Goal: Information Seeking & Learning: Compare options

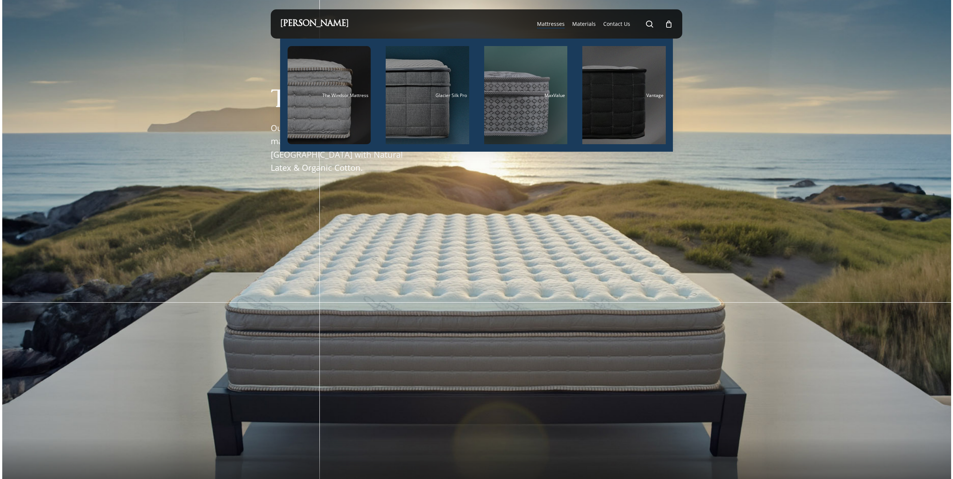
click at [554, 23] on span "Mattresses" at bounding box center [551, 23] width 28 height 7
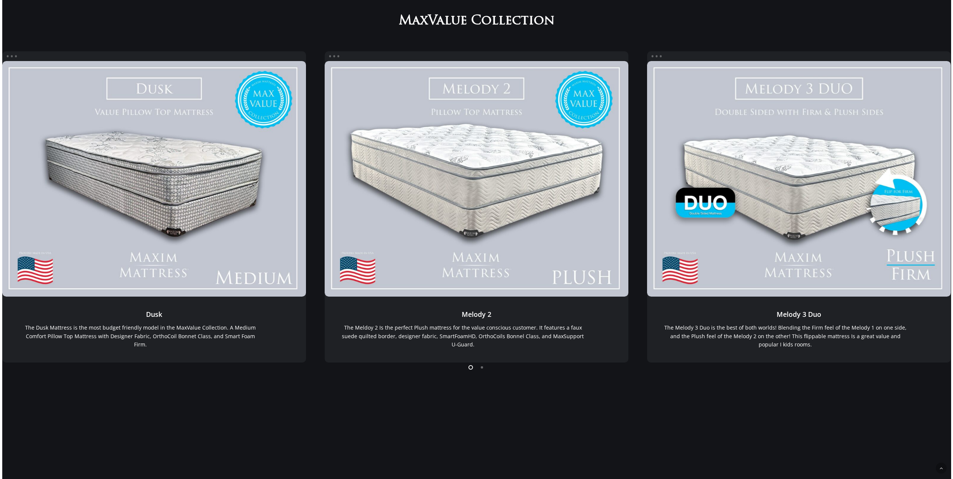
scroll to position [150, 0]
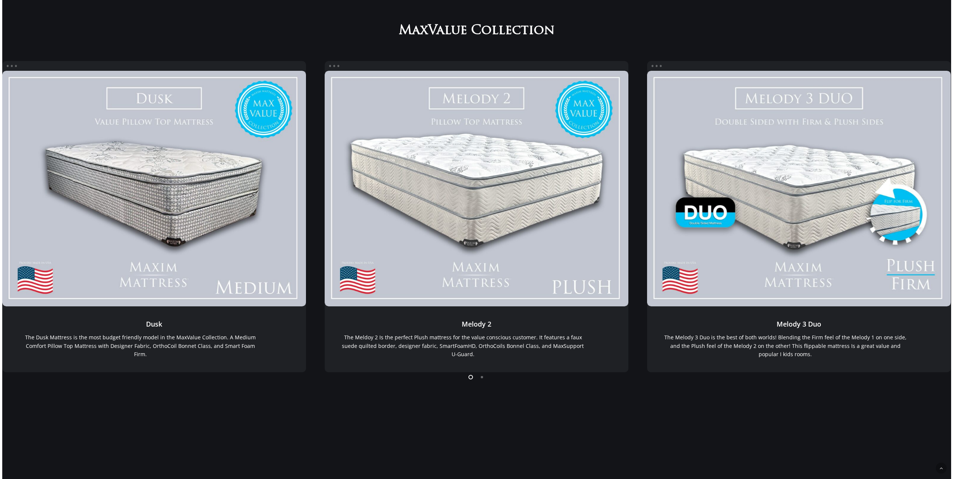
click at [484, 379] on li "Page dot 2" at bounding box center [482, 376] width 11 height 11
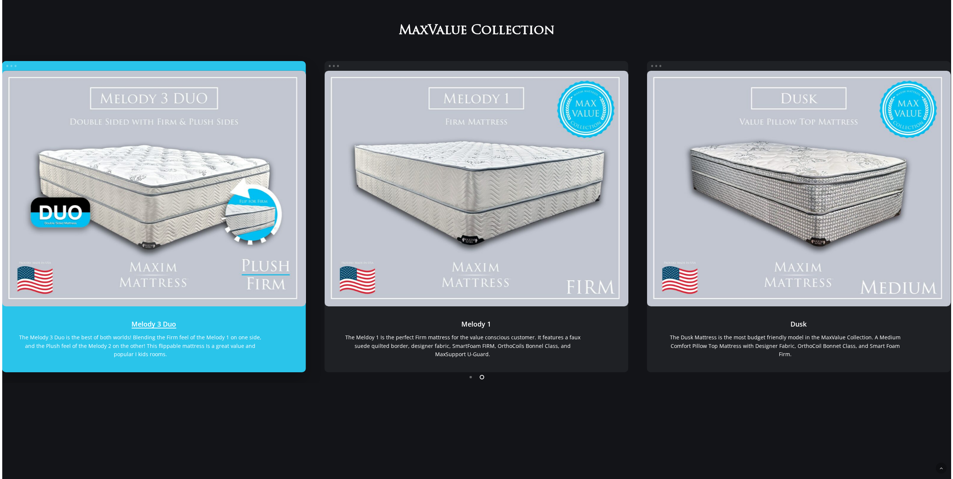
drag, startPoint x: 738, startPoint y: 159, endPoint x: 199, endPoint y: 191, distance: 540.0
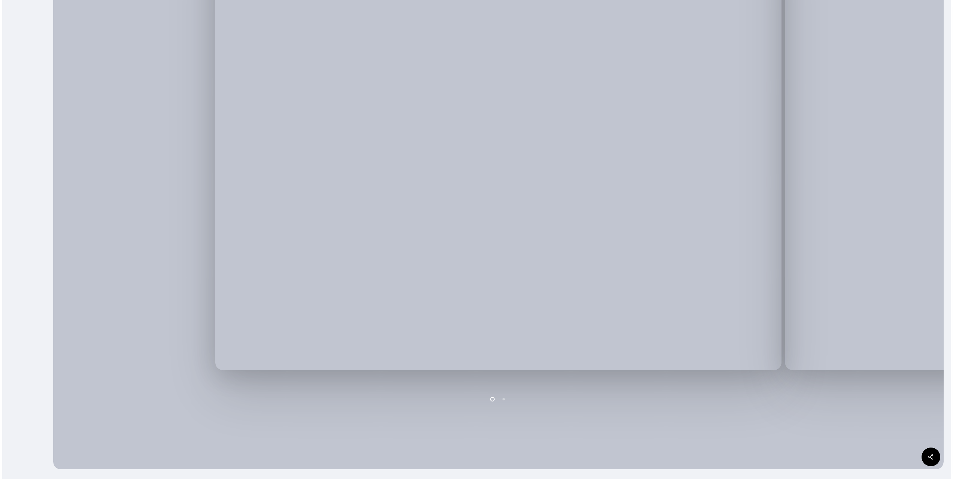
scroll to position [199, 0]
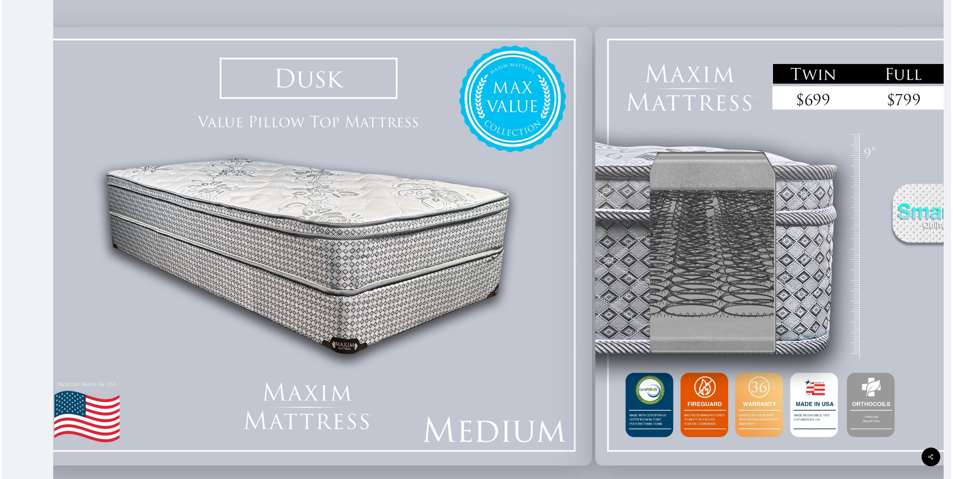
click at [387, 251] on div at bounding box center [309, 246] width 570 height 445
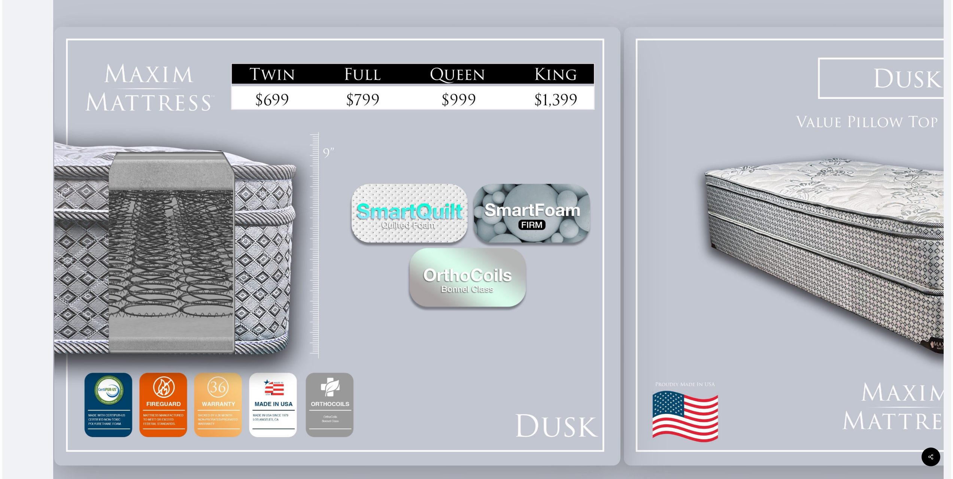
click at [622, 294] on div at bounding box center [907, 246] width 570 height 445
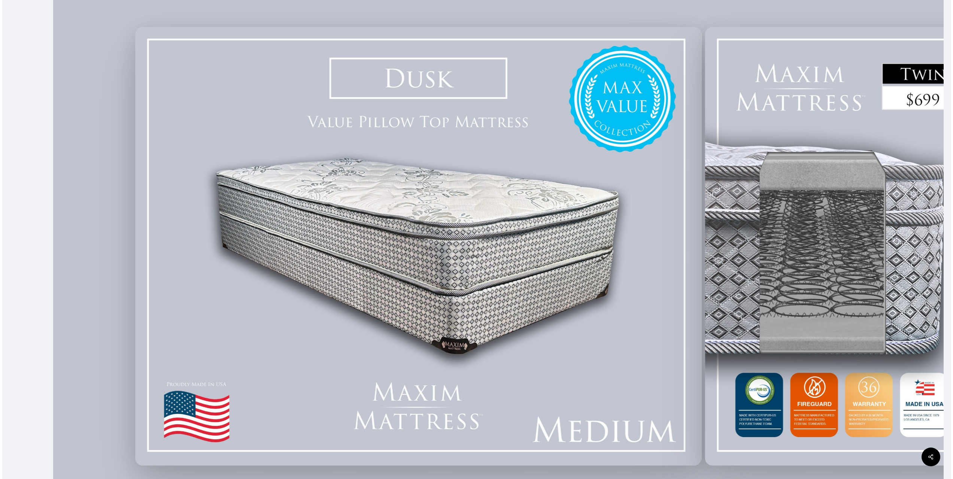
click at [486, 283] on div at bounding box center [418, 246] width 570 height 445
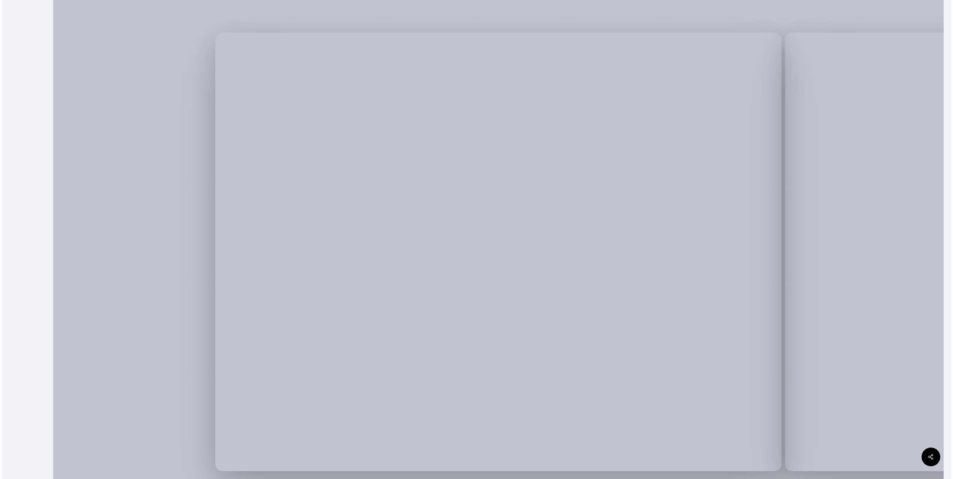
scroll to position [225, 0]
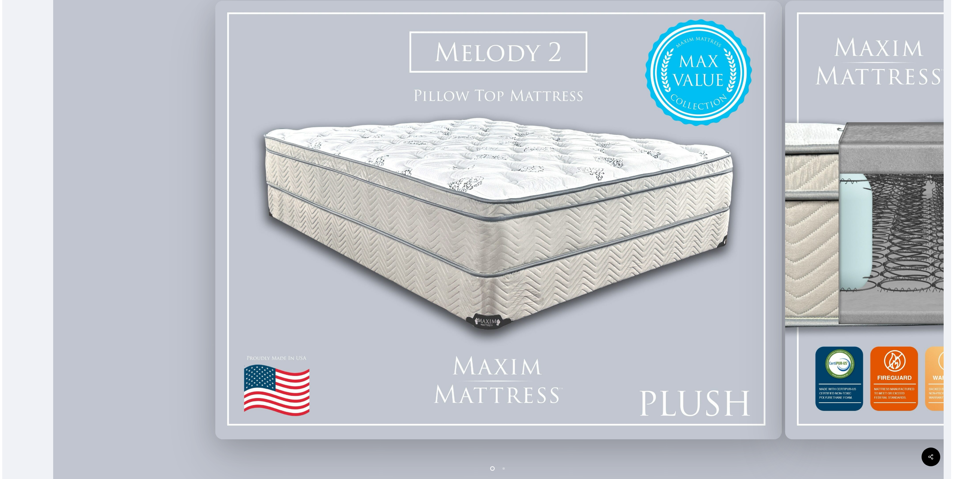
click at [635, 246] on img at bounding box center [498, 220] width 566 height 439
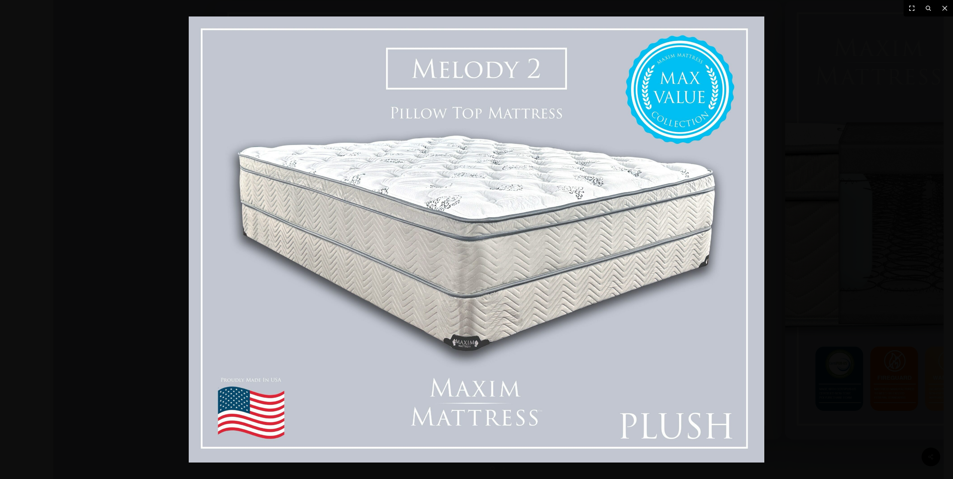
click at [851, 232] on div at bounding box center [476, 239] width 953 height 479
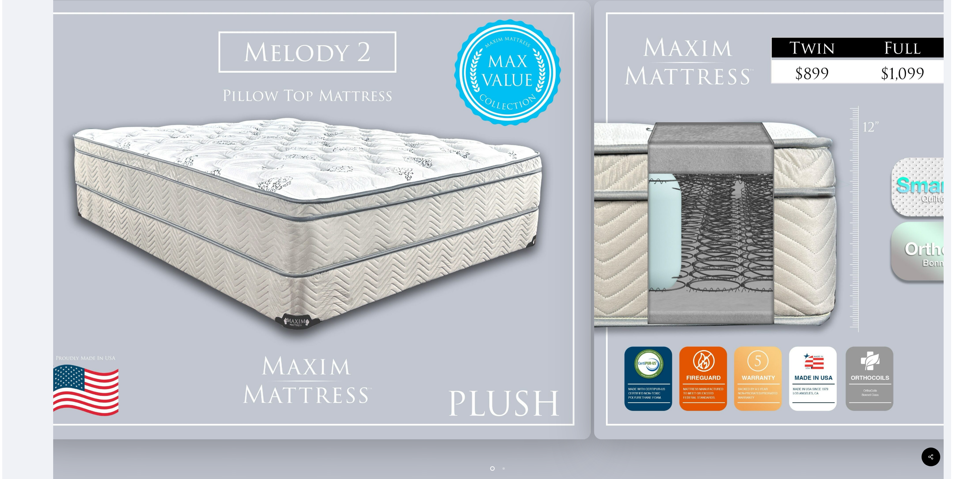
click at [593, 270] on div at bounding box center [878, 219] width 570 height 445
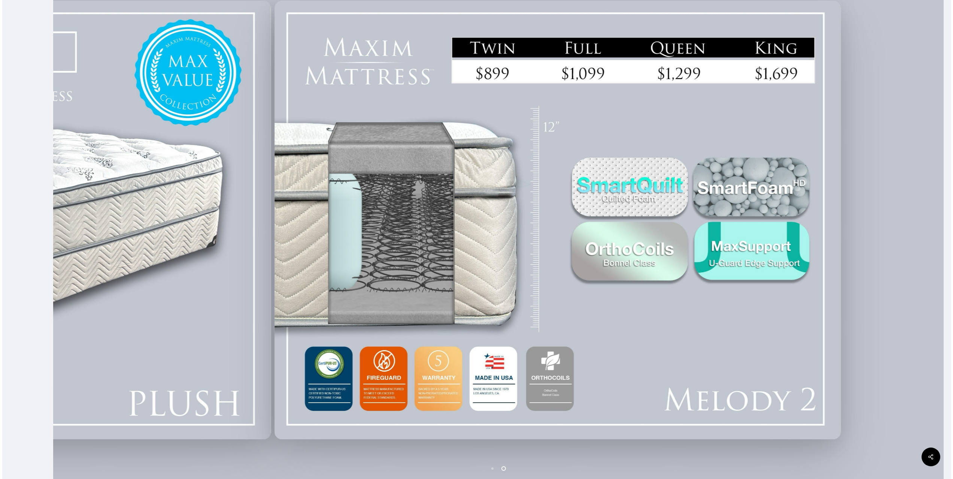
click at [648, 257] on div at bounding box center [558, 219] width 570 height 445
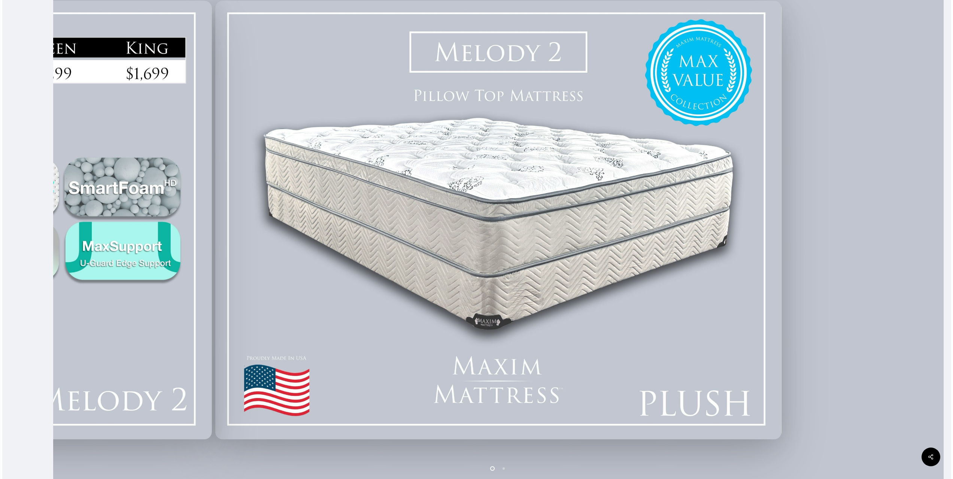
drag, startPoint x: 811, startPoint y: 223, endPoint x: 479, endPoint y: 278, distance: 336.0
click at [572, 261] on div at bounding box center [498, 219] width 890 height 637
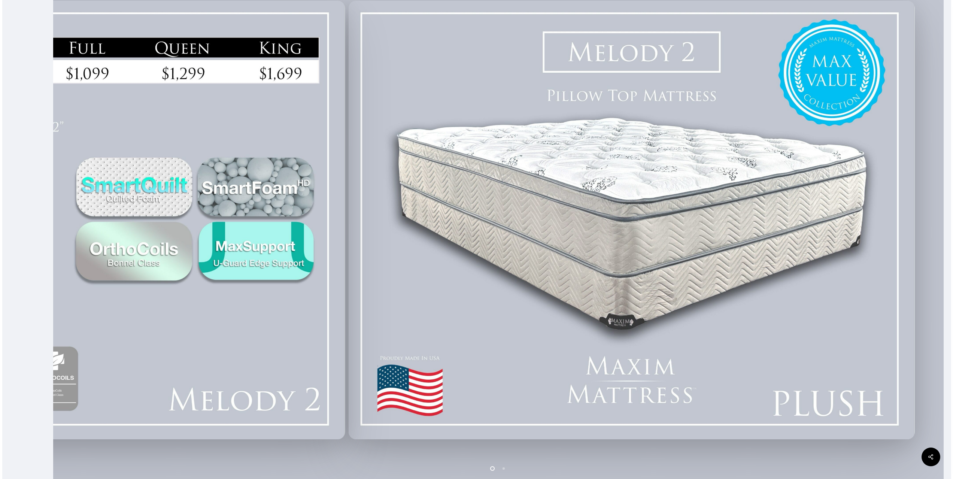
click at [639, 245] on div at bounding box center [632, 219] width 570 height 445
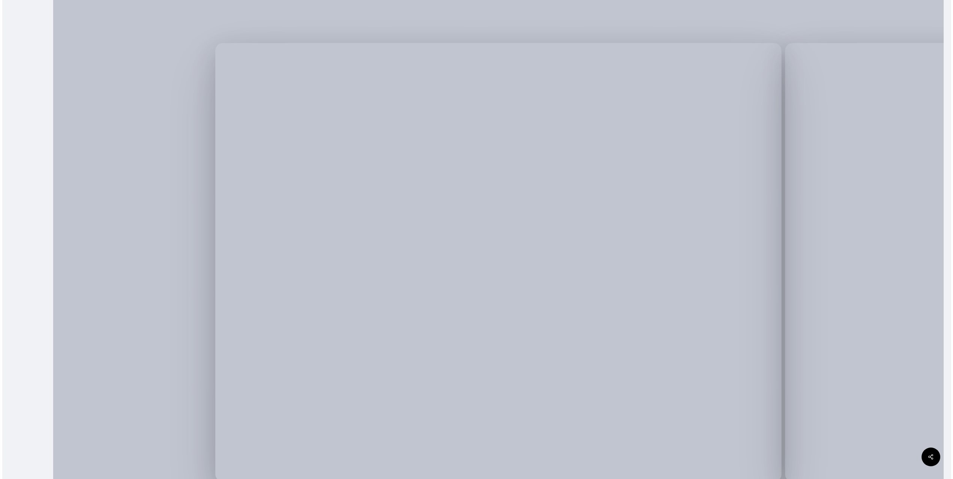
scroll to position [225, 0]
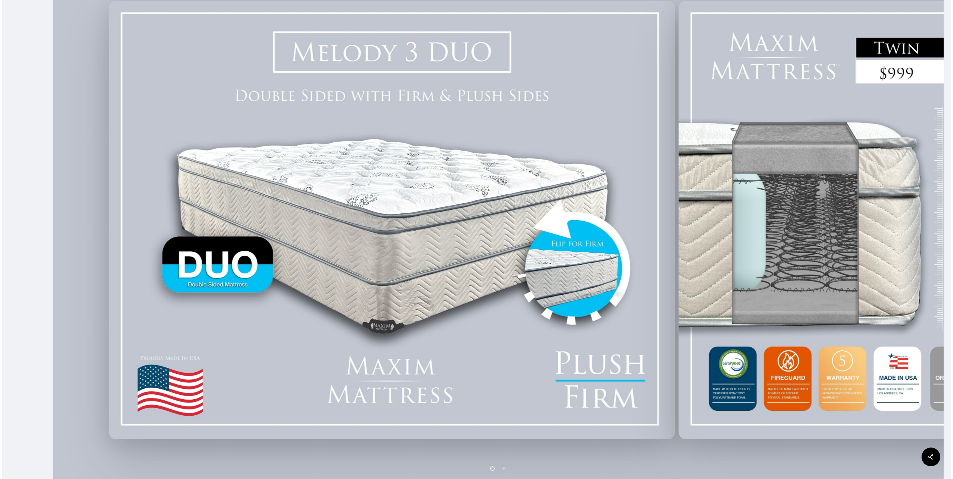
click at [399, 224] on div at bounding box center [392, 219] width 570 height 445
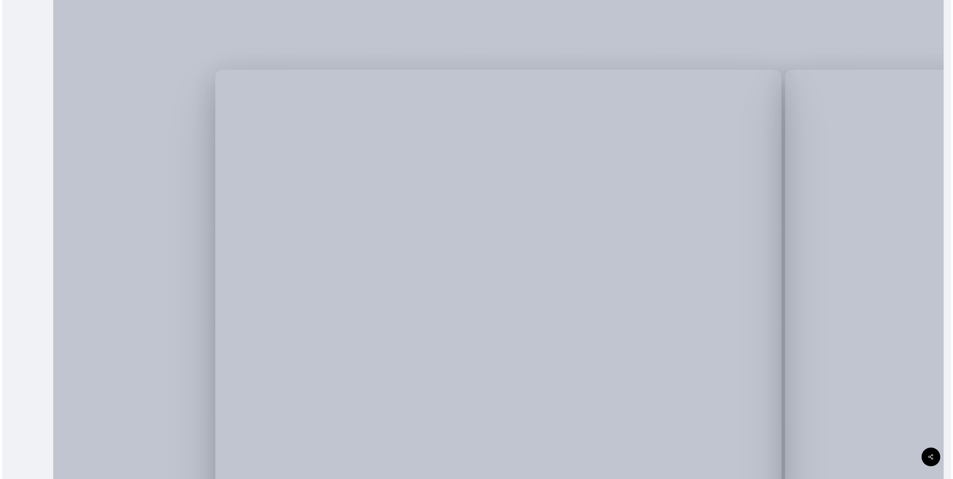
scroll to position [187, 0]
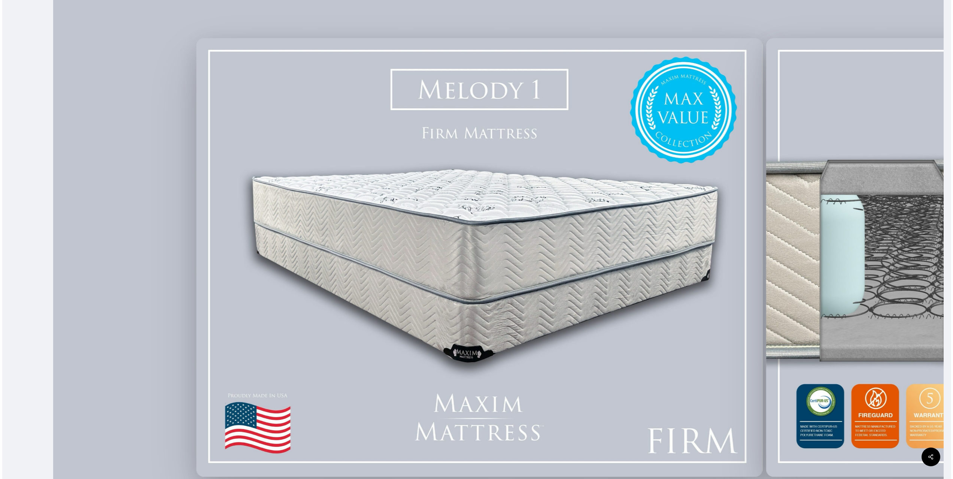
click at [474, 173] on div at bounding box center [479, 257] width 570 height 445
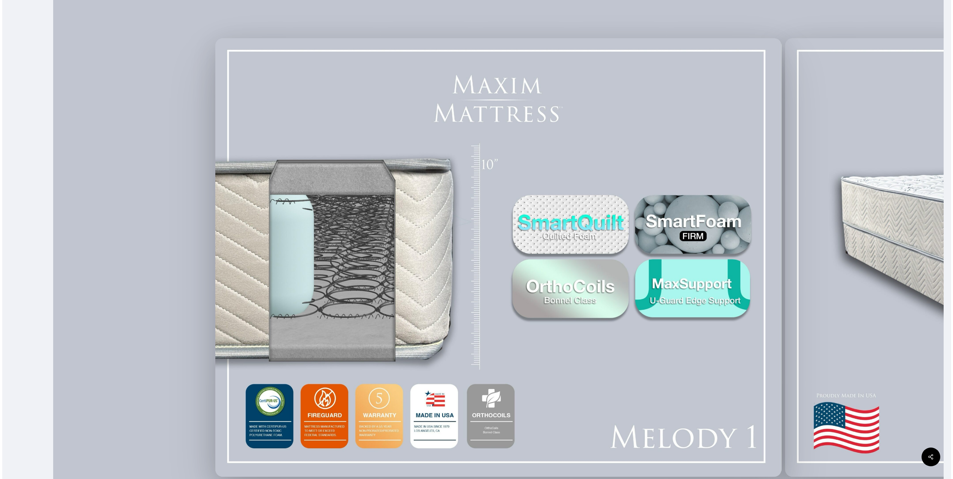
scroll to position [225, 0]
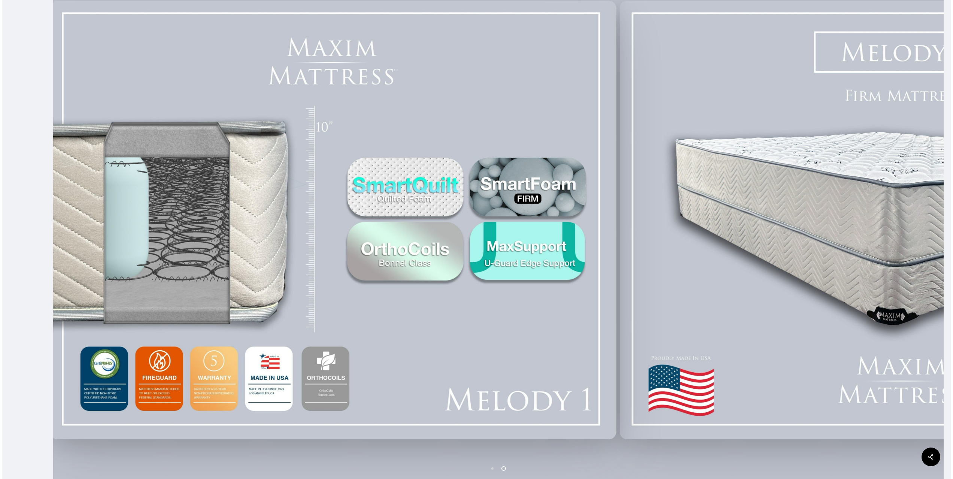
click at [379, 161] on div at bounding box center [333, 219] width 570 height 445
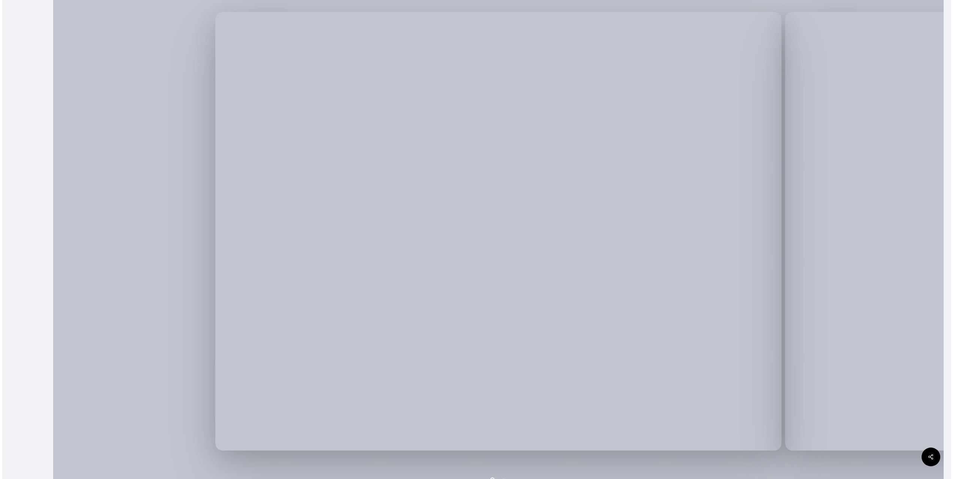
scroll to position [225, 0]
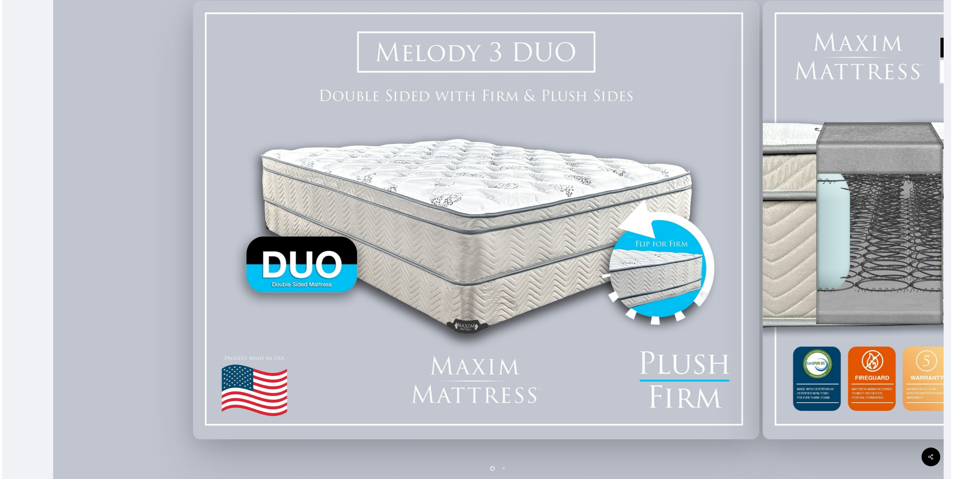
click at [542, 203] on div at bounding box center [476, 219] width 570 height 445
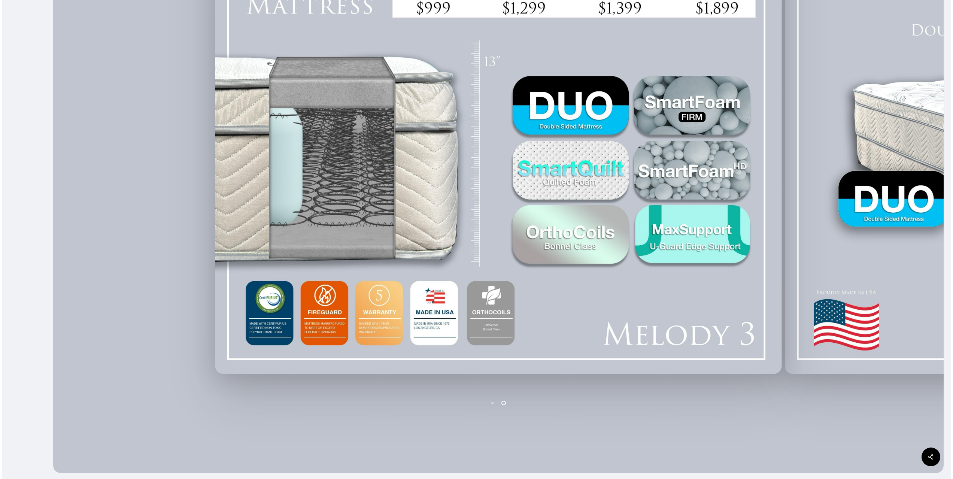
scroll to position [199, 0]
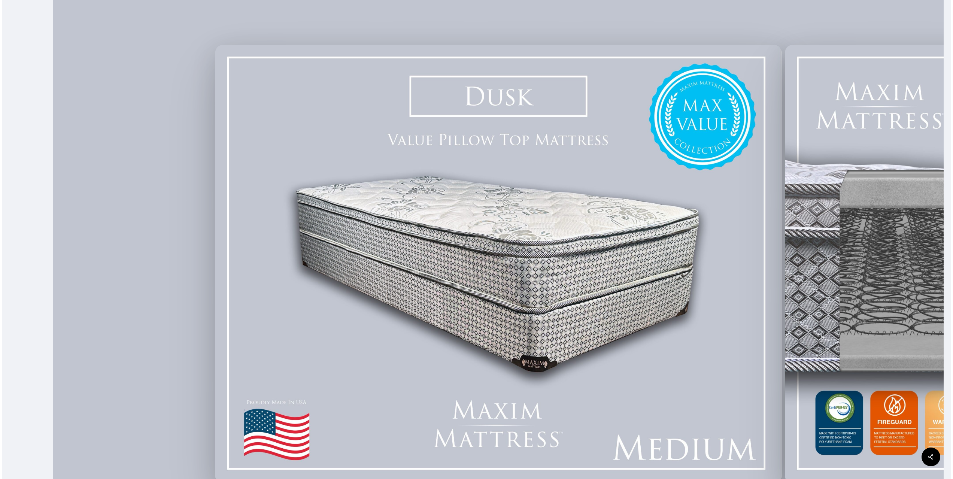
scroll to position [187, 0]
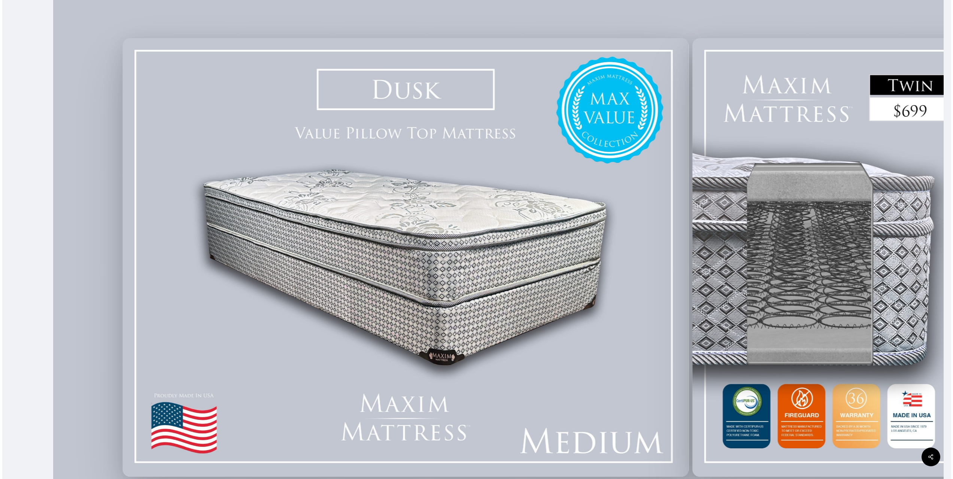
click at [471, 157] on div at bounding box center [406, 257] width 570 height 445
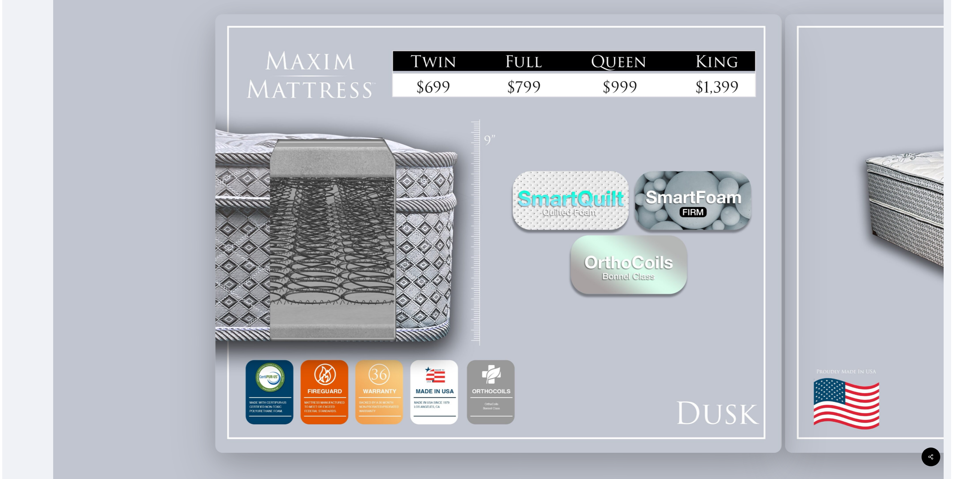
scroll to position [225, 0]
